Goal: Transaction & Acquisition: Purchase product/service

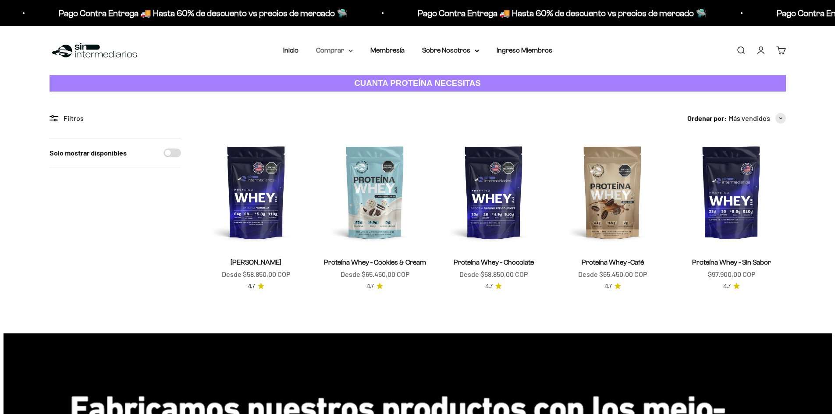
click at [347, 50] on summary "Comprar" at bounding box center [334, 50] width 37 height 11
click at [390, 95] on summary "Otros Suplementos" at bounding box center [357, 94] width 72 height 11
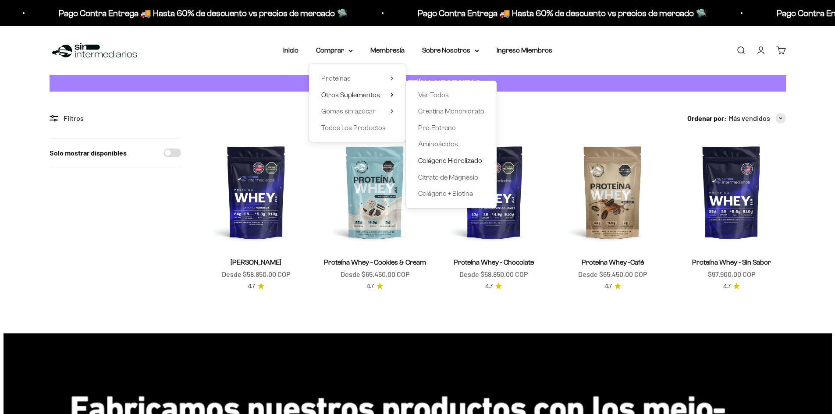
click at [439, 160] on span "Colágeno Hidrolizado" at bounding box center [450, 160] width 64 height 7
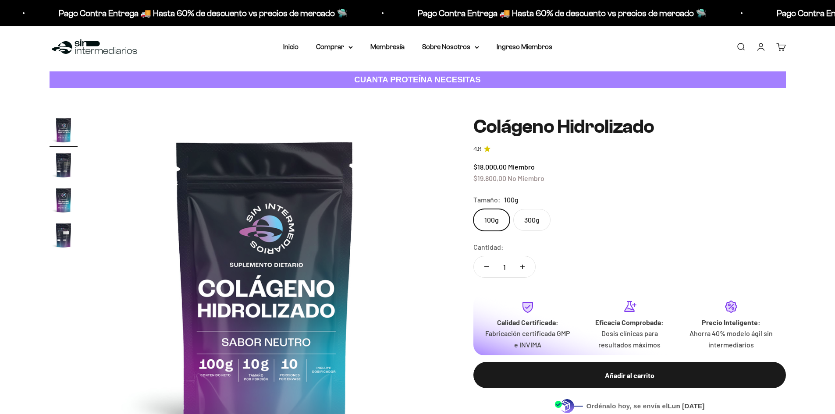
scroll to position [1, 0]
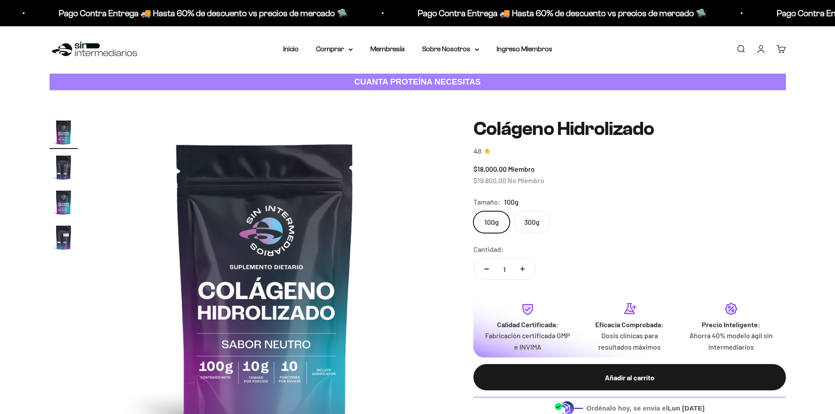
click at [59, 155] on img "Ir al artículo 2" at bounding box center [64, 167] width 28 height 28
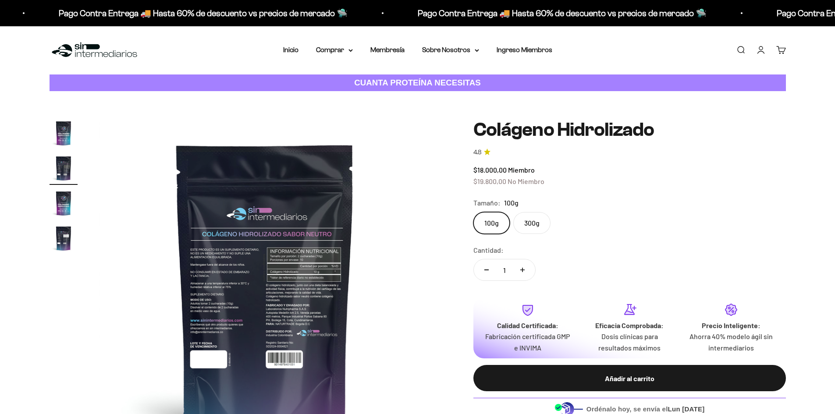
scroll to position [0, 0]
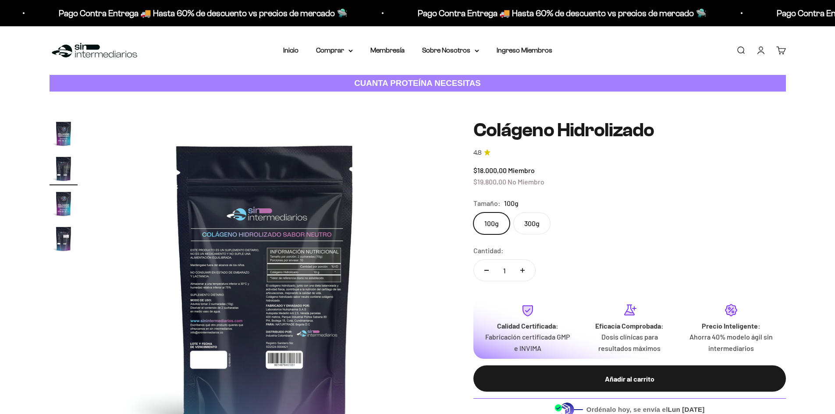
click at [264, 284] on img at bounding box center [265, 286] width 333 height 333
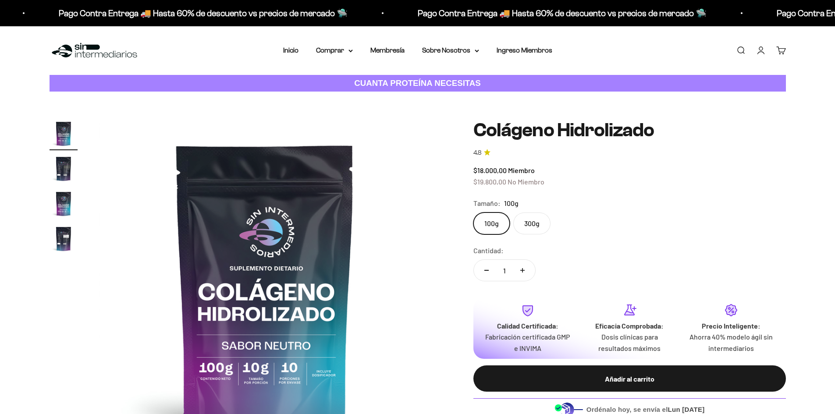
click at [55, 170] on img "Ir al artículo 2" at bounding box center [64, 169] width 28 height 28
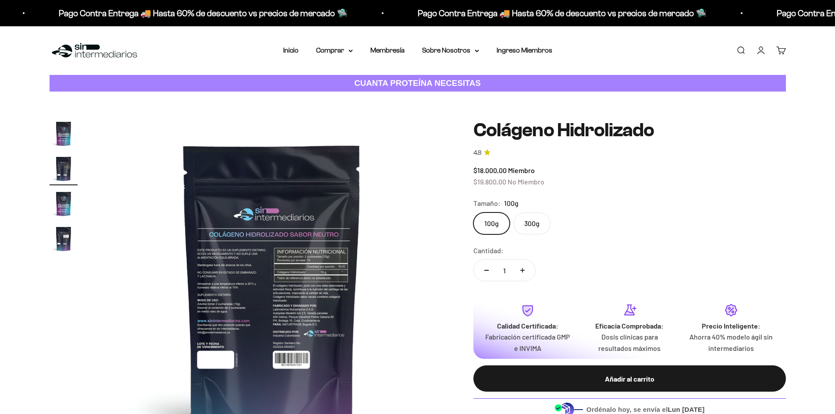
scroll to position [0, 343]
